Goal: Information Seeking & Learning: Learn about a topic

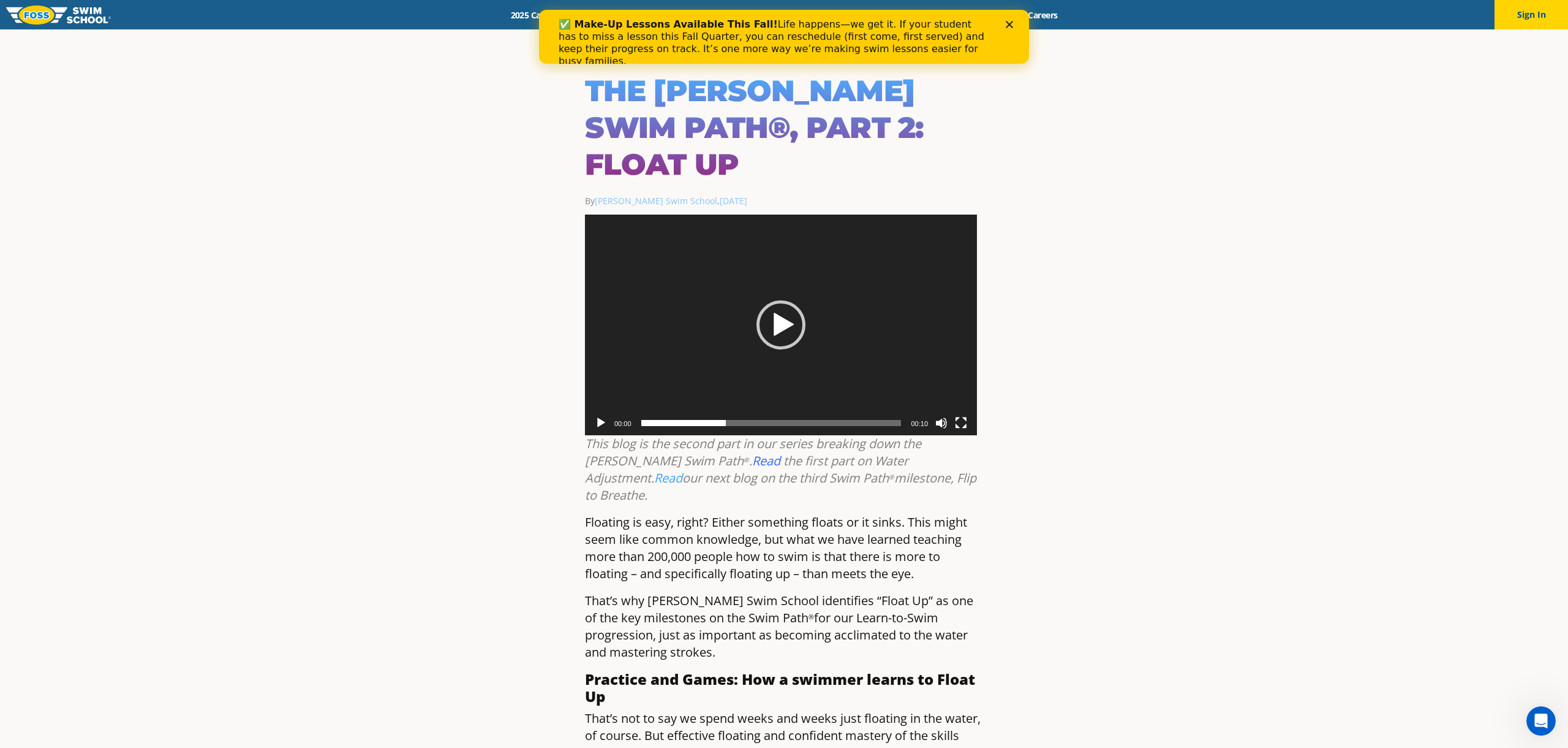
click at [1011, 26] on polygon "Close" at bounding box center [1009, 24] width 7 height 7
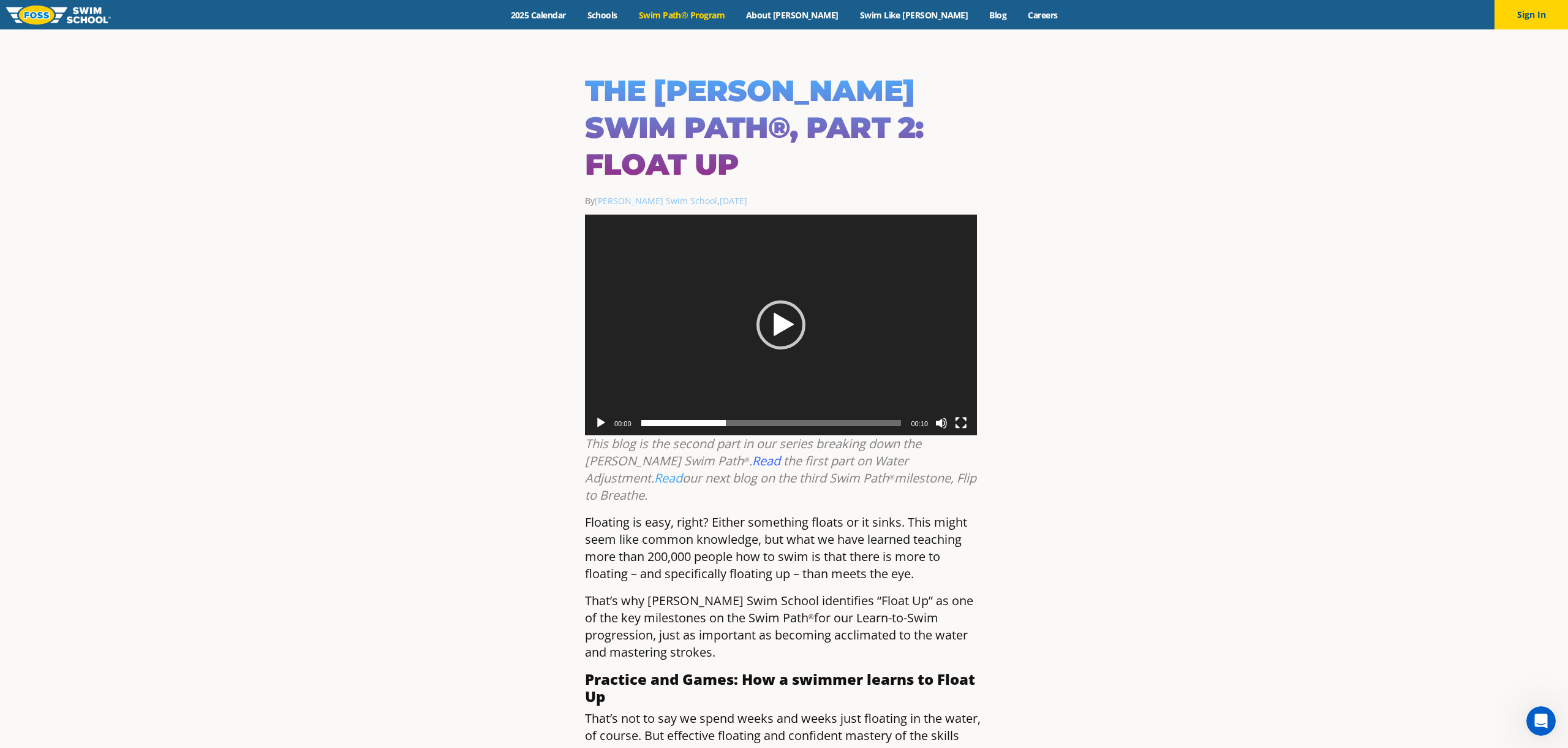
click at [733, 14] on link "Swim Path® Program" at bounding box center [682, 15] width 107 height 12
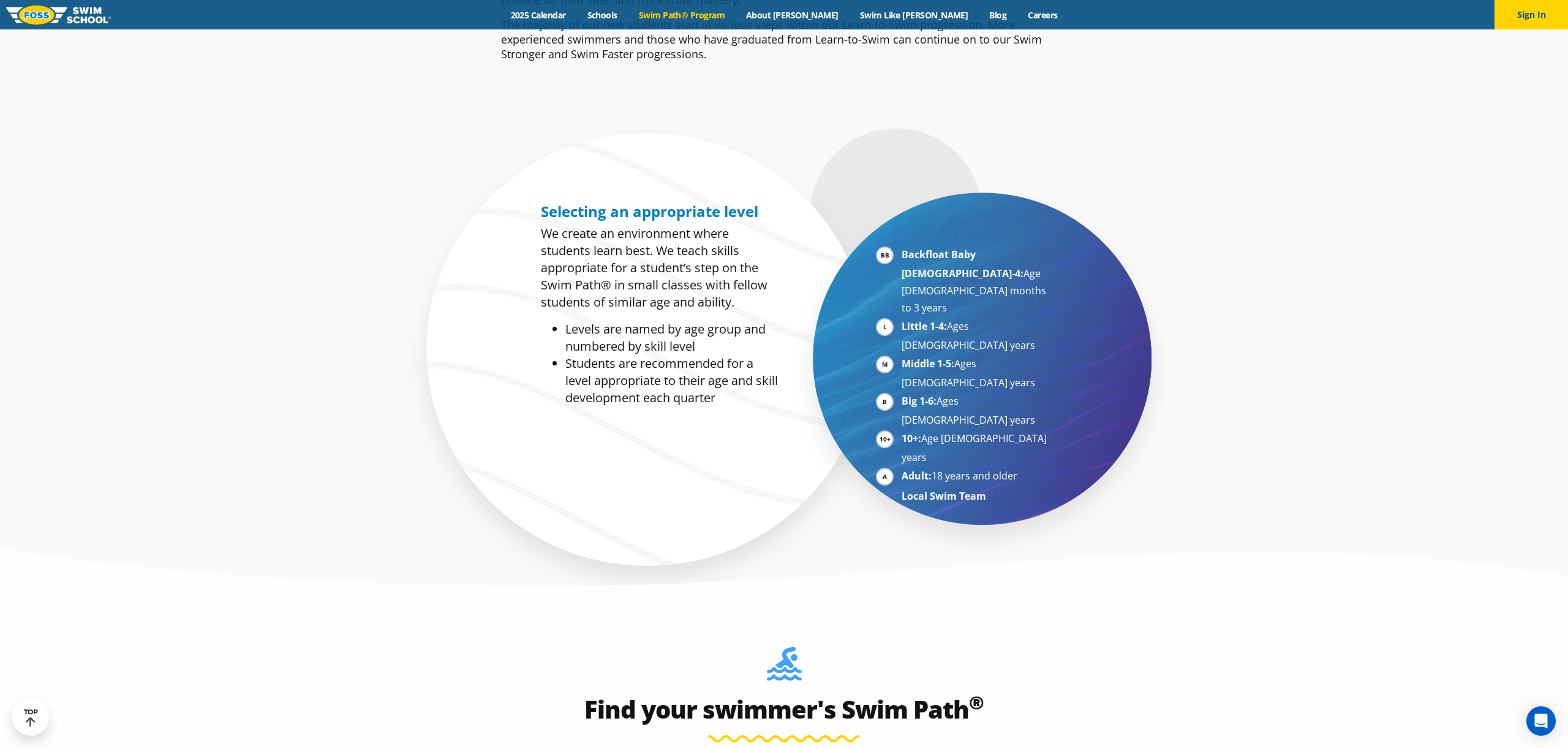
scroll to position [711, 0]
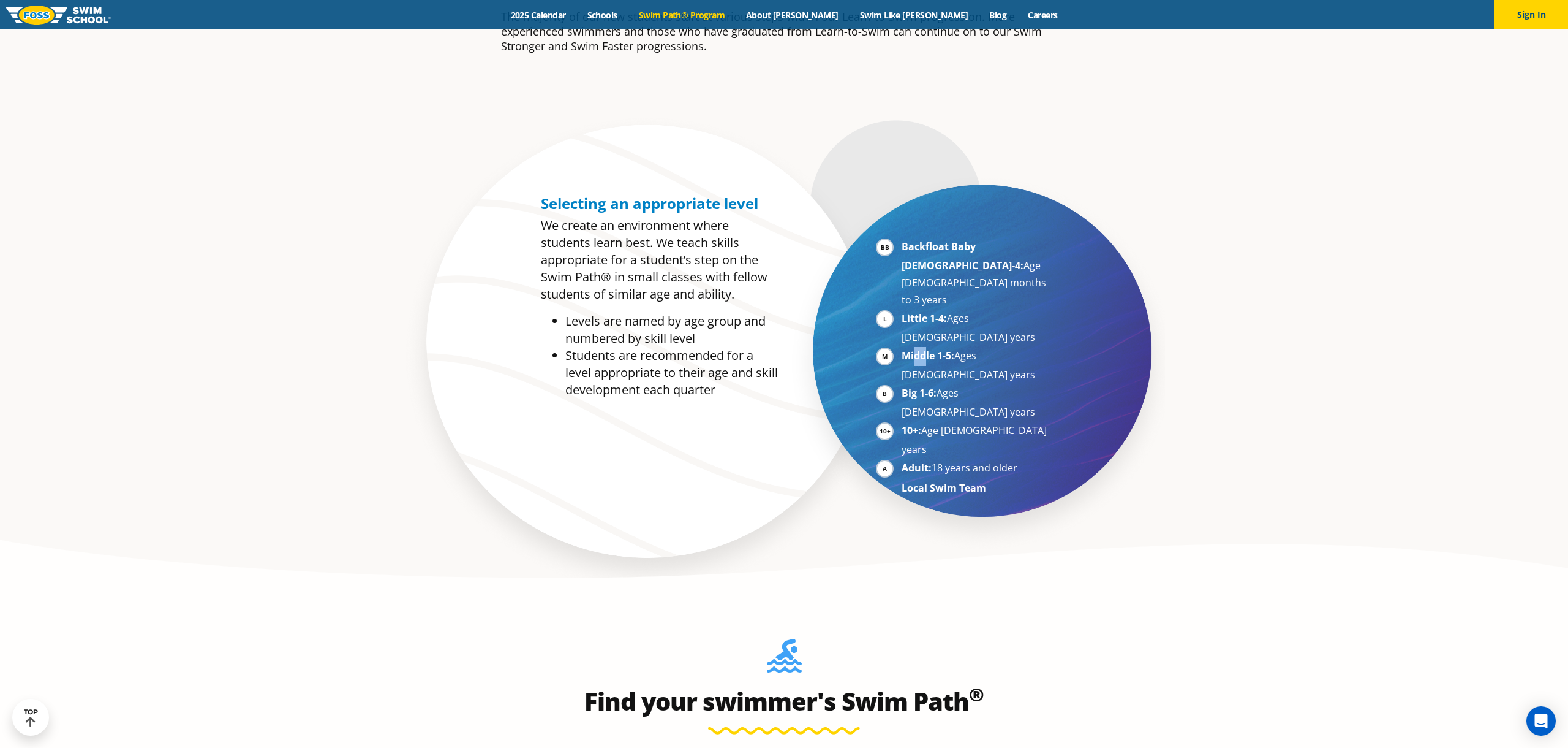
drag, startPoint x: 928, startPoint y: 306, endPoint x: 914, endPoint y: 304, distance: 14.1
click at [914, 349] on strong "Middle 1-5:" at bounding box center [928, 355] width 53 height 14
click at [902, 347] on li "Middle 1-5: Ages [DEMOGRAPHIC_DATA] years" at bounding box center [977, 365] width 150 height 36
drag, startPoint x: 906, startPoint y: 306, endPoint x: 979, endPoint y: 310, distance: 73.1
click at [979, 347] on li "Middle 1-5: Ages [DEMOGRAPHIC_DATA] years" at bounding box center [977, 365] width 150 height 36
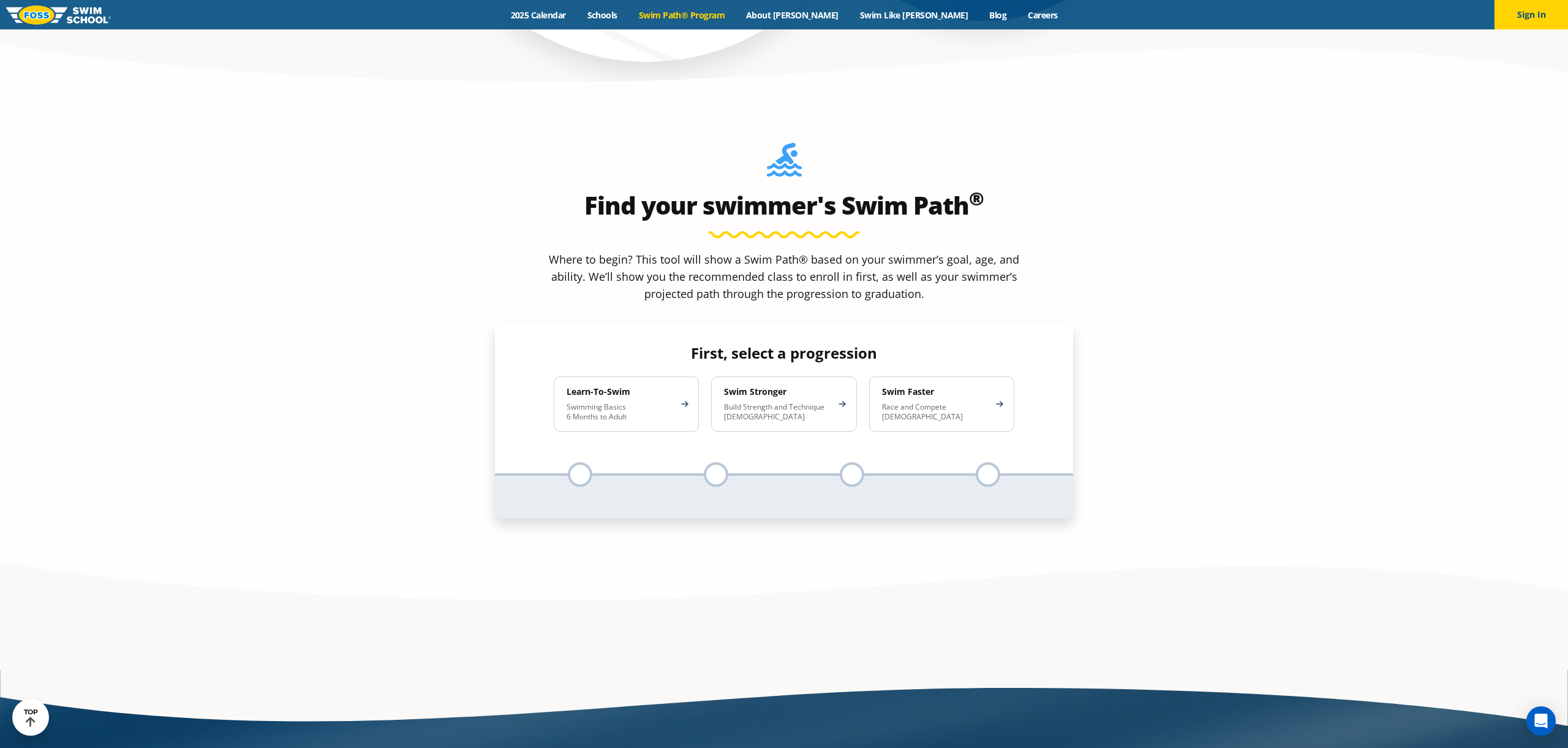
scroll to position [1213, 0]
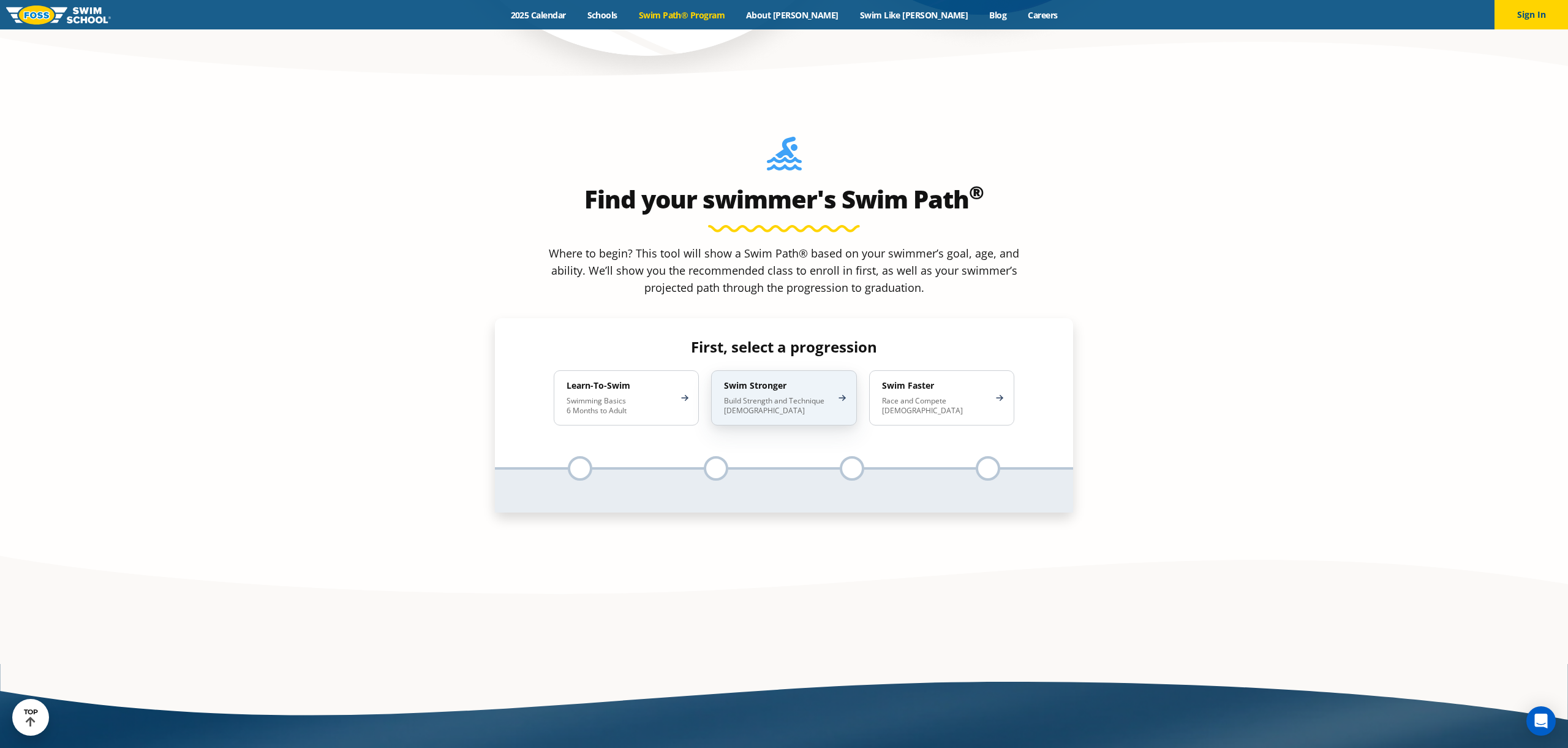
click at [748, 396] on p "Build Strength and Technique [DEMOGRAPHIC_DATA]" at bounding box center [778, 406] width 107 height 19
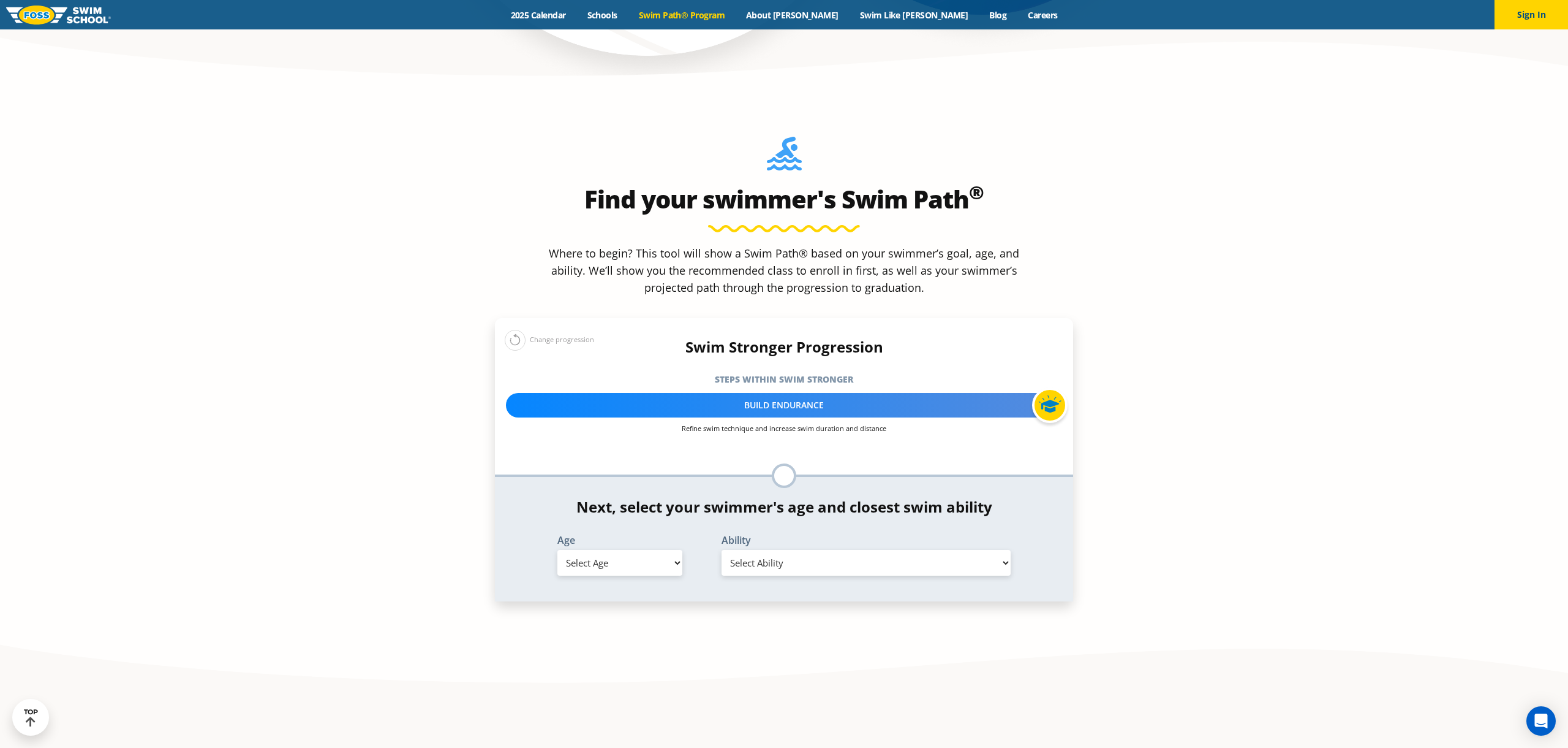
click at [653, 550] on select "Select Age [DEMOGRAPHIC_DATA] months - 1 year 1 year 2 years 3 years 4 years 5 …" at bounding box center [620, 563] width 125 height 26
select select "5-years"
click at [767, 550] on select "Select Ability First in-water experience When in the water, reliant on a life j…" at bounding box center [866, 563] width 289 height 26
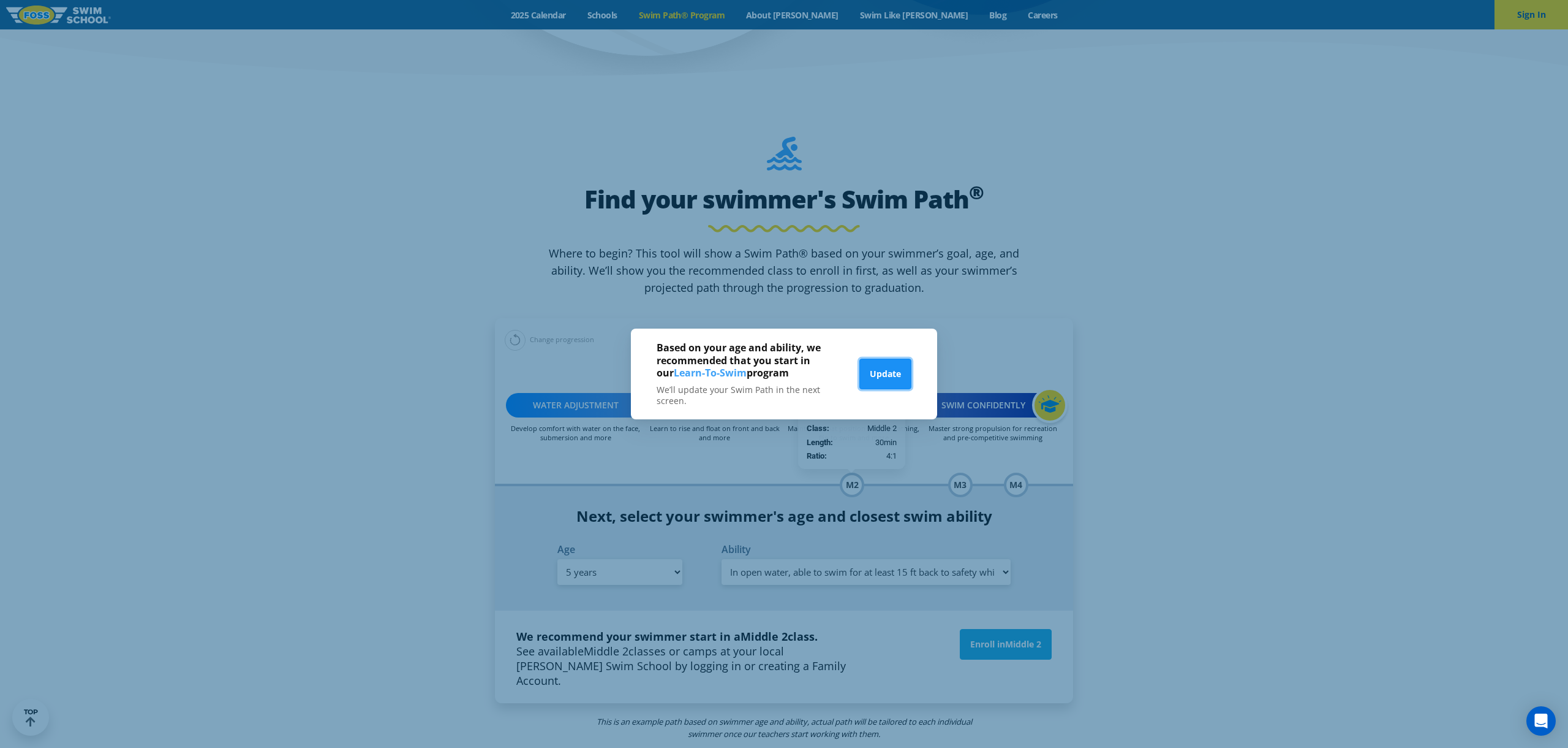
click at [884, 368] on button "Update" at bounding box center [885, 373] width 52 height 30
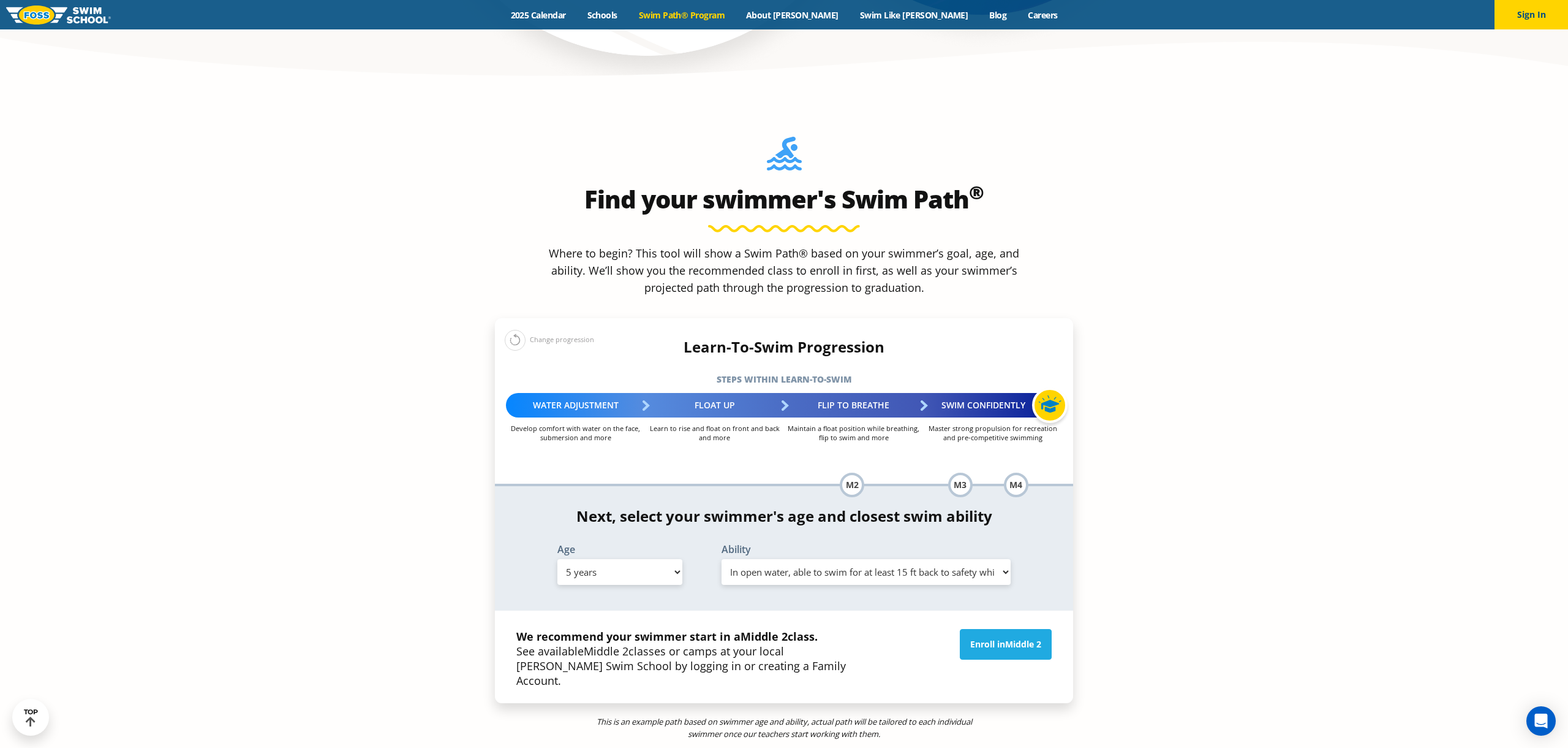
click at [877, 559] on select "Select Ability First in-water experience When in the water, reliant on a life j…" at bounding box center [866, 572] width 289 height 26
select select "5-years-uncomfortable-putting-face-in-the-water-andor-getting-water-on-ears-whi…"
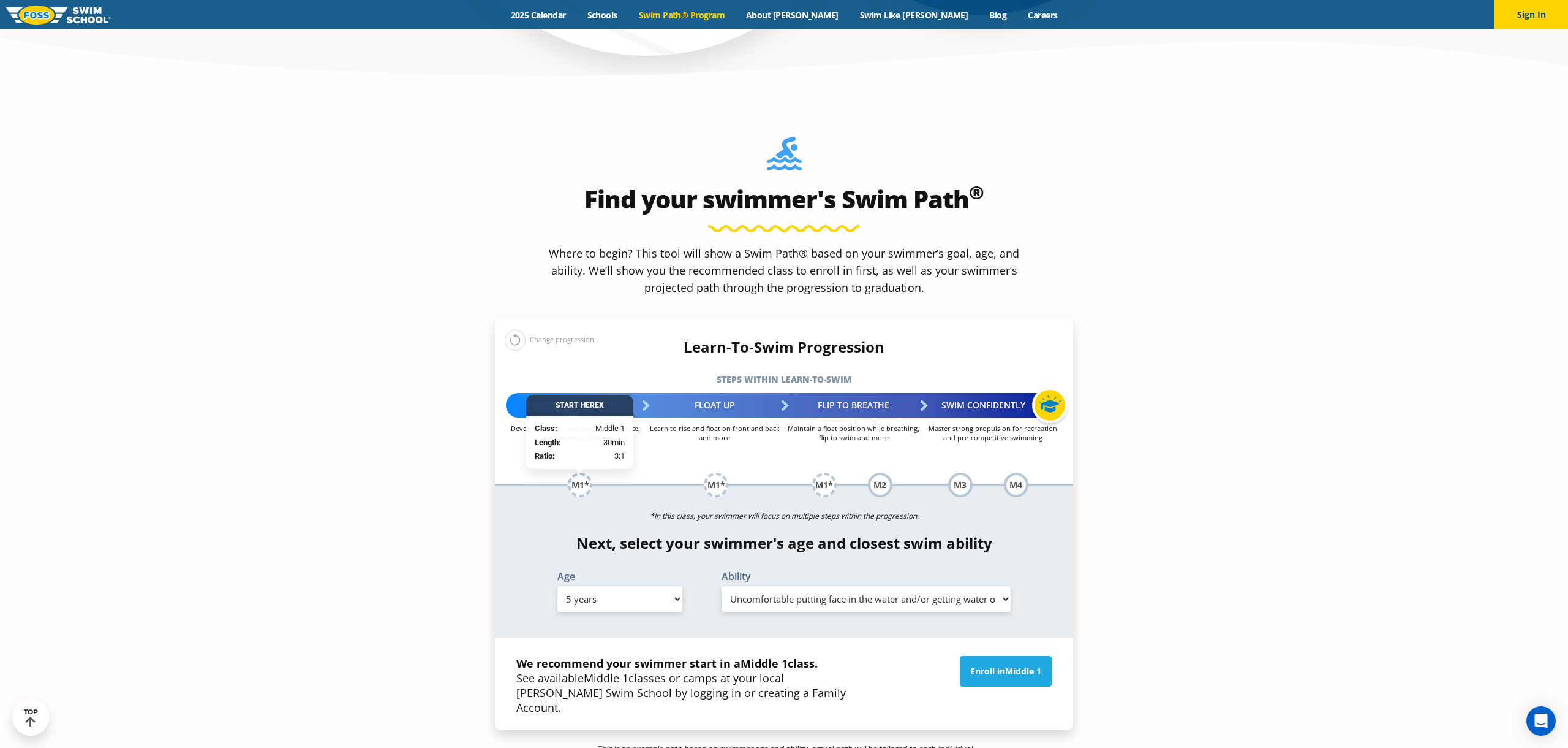
drag, startPoint x: 530, startPoint y: 580, endPoint x: 665, endPoint y: 601, distance: 136.6
click at [606, 638] on div "We recommend your swimmer start in a Middle 1 class. See available Middle 1 cla…" at bounding box center [784, 683] width 578 height 92
click at [674, 656] on p "We recommend your swimmer start in a Middle 1 class. See available Middle 1 cla…" at bounding box center [693, 685] width 353 height 59
